Goal: Task Accomplishment & Management: Manage account settings

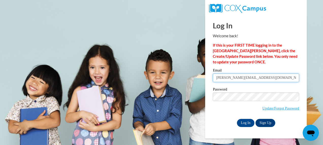
type input "[PERSON_NAME][EMAIL_ADDRESS][PERSON_NAME][PERSON_NAME][DOMAIN_NAME]"
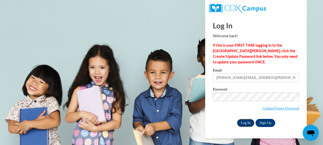
click at [247, 123] on input "Log In" at bounding box center [246, 123] width 18 height 8
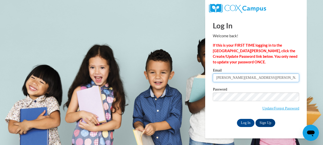
click at [275, 79] on input "[PERSON_NAME][EMAIL_ADDRESS][PERSON_NAME][PERSON_NAME][DOMAIN_NAME]" at bounding box center [256, 78] width 86 height 9
click at [274, 79] on input "[PERSON_NAME][EMAIL_ADDRESS][PERSON_NAME][PERSON_NAME][DOMAIN_NAME]" at bounding box center [256, 78] width 86 height 9
drag, startPoint x: 277, startPoint y: 76, endPoint x: 181, endPoint y: 82, distance: 96.2
click at [181, 82] on body "Log In Welcome back! If this is your FIRST TIME logging in to the [GEOGRAPHIC_D…" at bounding box center [161, 72] width 323 height 145
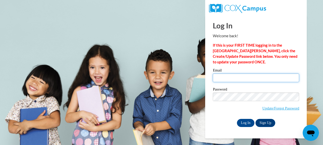
click at [221, 77] on input "Email" at bounding box center [256, 78] width 86 height 9
type input "[PERSON_NAME][EMAIL_ADDRESS][PERSON_NAME][PERSON_NAME][DOMAIN_NAME]"
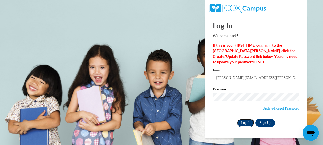
click at [247, 124] on input "Log In" at bounding box center [246, 123] width 18 height 8
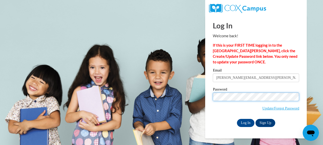
click at [185, 104] on body "Log In Welcome back! If this is your FIRST TIME logging in to the [GEOGRAPHIC_D…" at bounding box center [161, 72] width 323 height 145
click at [237, 119] on input "Log In" at bounding box center [246, 123] width 18 height 8
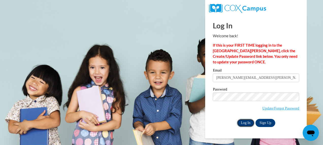
click at [244, 123] on input "Log In" at bounding box center [246, 123] width 18 height 8
click at [273, 107] on link "Update/Forgot Password" at bounding box center [280, 108] width 37 height 4
